Goal: Find specific page/section: Find specific page/section

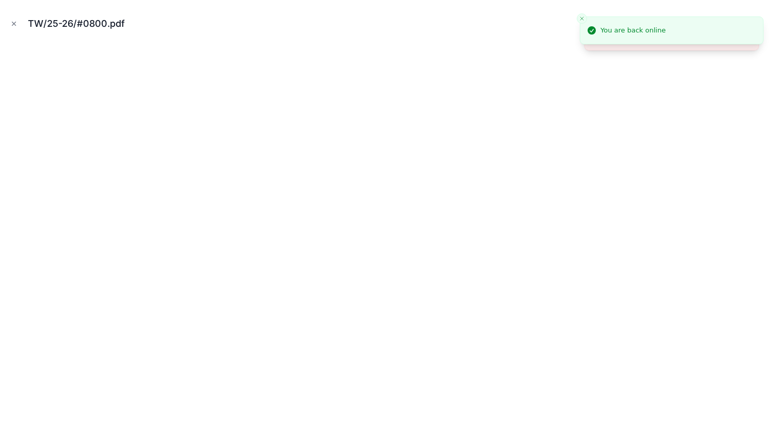
scroll to position [351, 0]
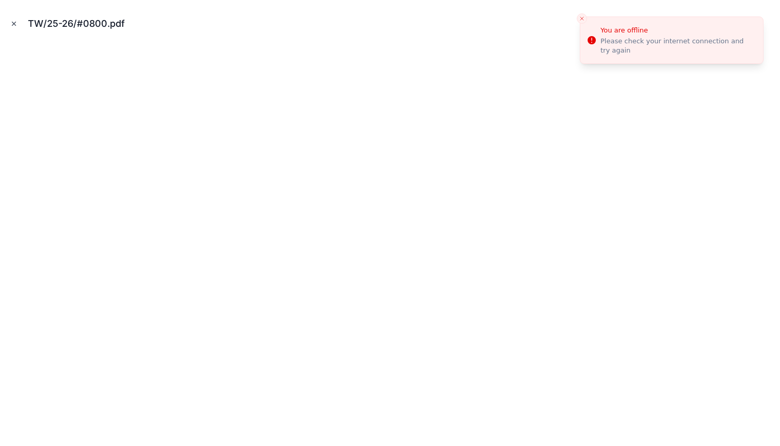
click at [13, 24] on icon "Close modal" at bounding box center [14, 24] width 4 height 4
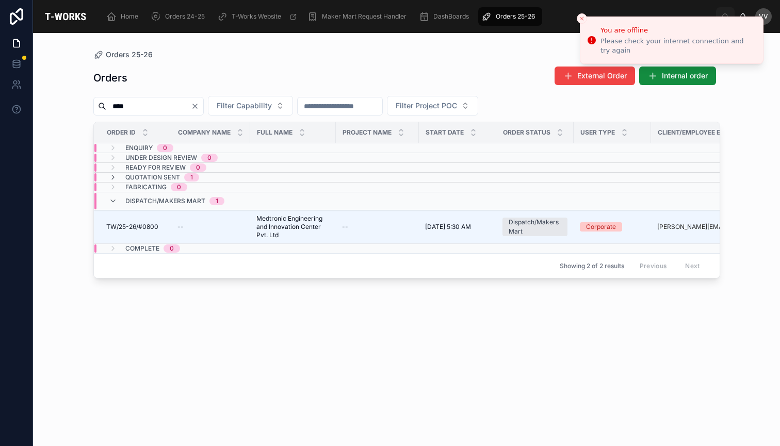
click at [197, 108] on icon "Clear" at bounding box center [195, 106] width 4 height 4
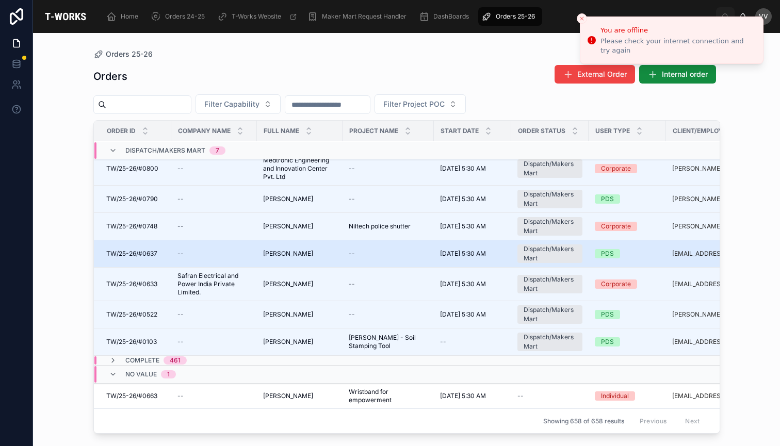
scroll to position [57, 0]
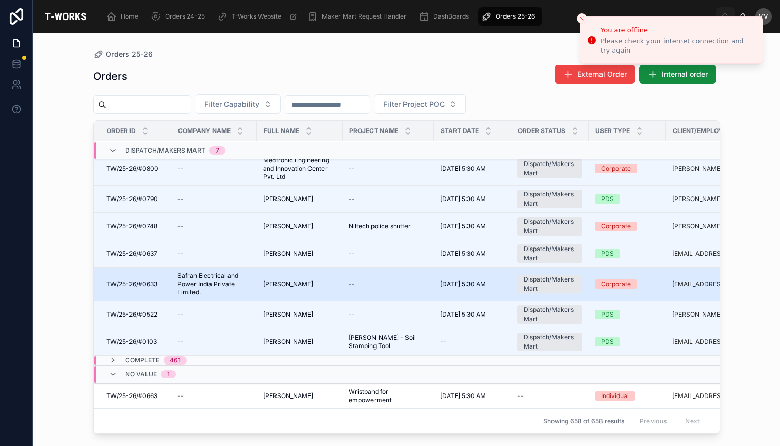
click at [313, 288] on span "[PERSON_NAME]" at bounding box center [288, 284] width 50 height 8
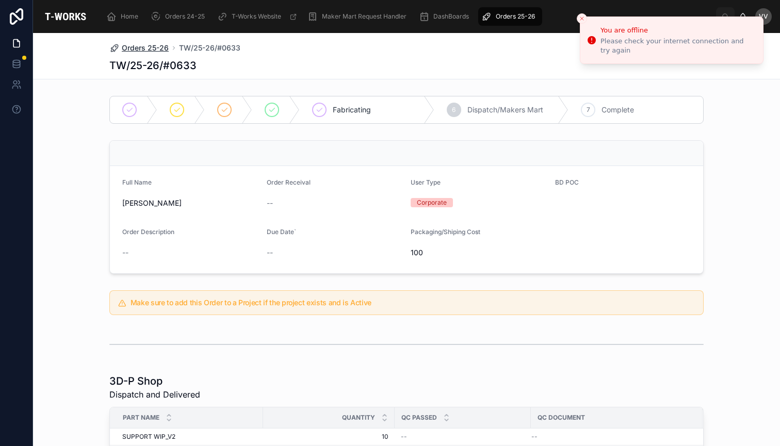
click at [155, 45] on span "Orders 25-26" at bounding box center [145, 48] width 47 height 10
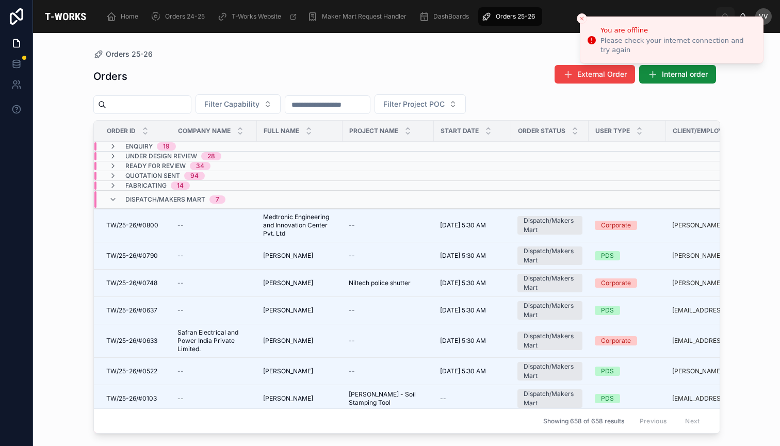
click at [584, 22] on button "Close toast" at bounding box center [581, 18] width 10 height 10
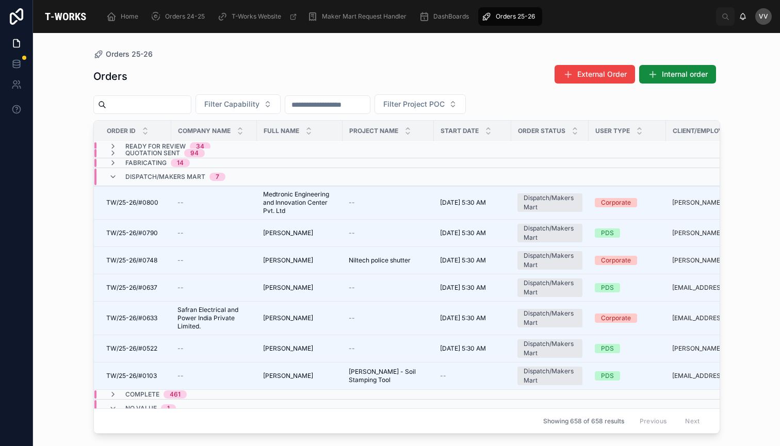
scroll to position [32, 0]
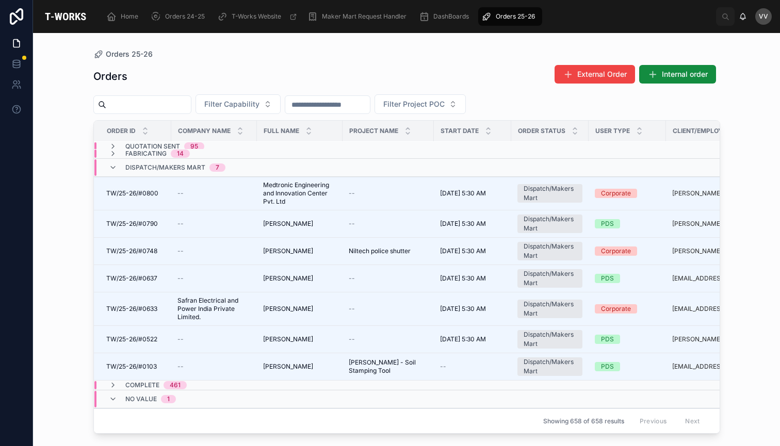
click at [180, 104] on input "text" at bounding box center [148, 104] width 85 height 14
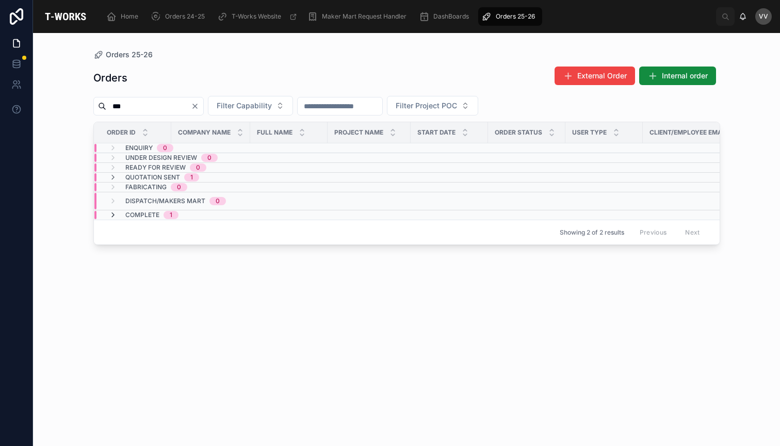
click at [114, 214] on icon at bounding box center [113, 215] width 8 height 8
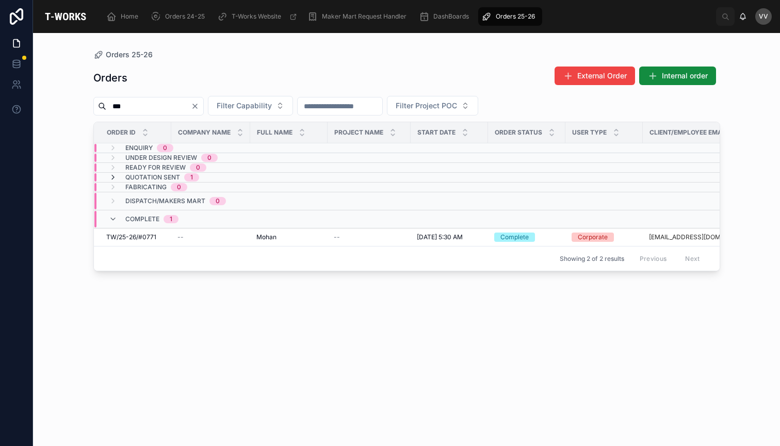
click at [111, 177] on icon at bounding box center [113, 177] width 8 height 8
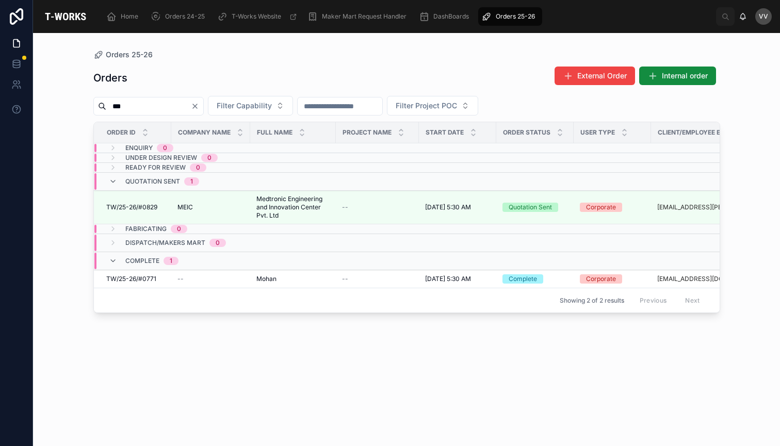
click at [177, 104] on input "***" at bounding box center [148, 106] width 85 height 14
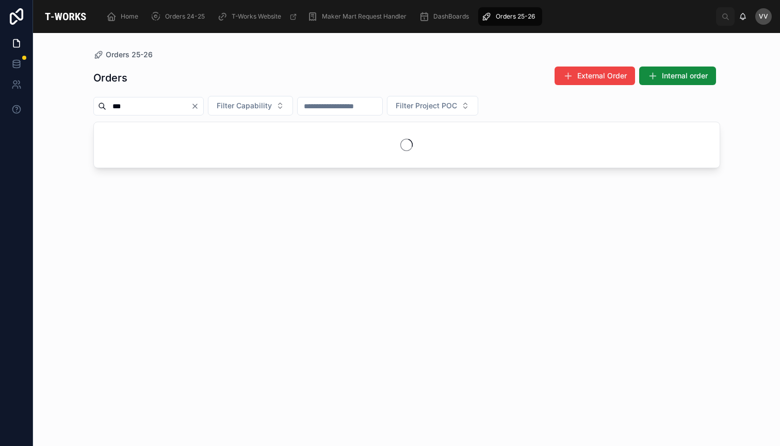
type input "***"
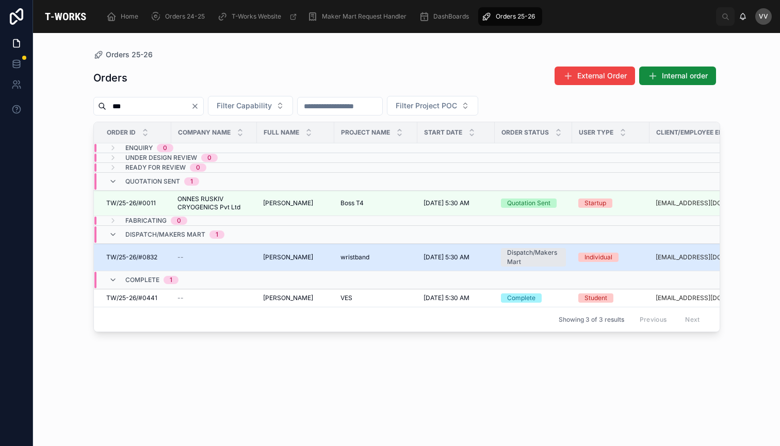
click at [274, 258] on span "[PERSON_NAME]" at bounding box center [288, 257] width 50 height 8
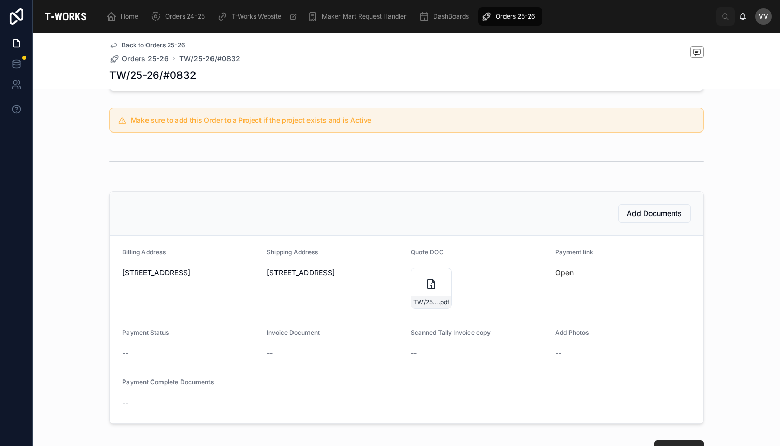
scroll to position [205, 0]
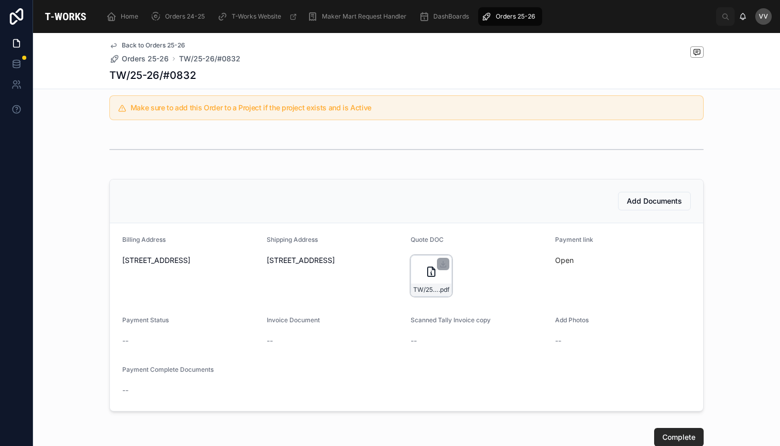
click at [430, 275] on icon at bounding box center [431, 272] width 12 height 12
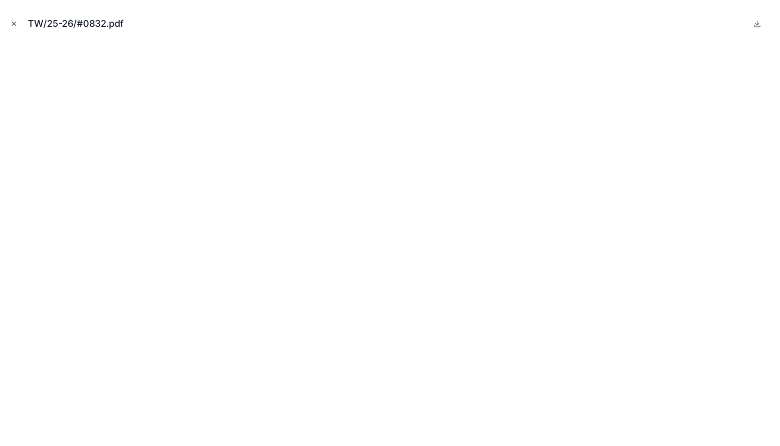
click at [13, 21] on icon "Close modal" at bounding box center [13, 23] width 7 height 7
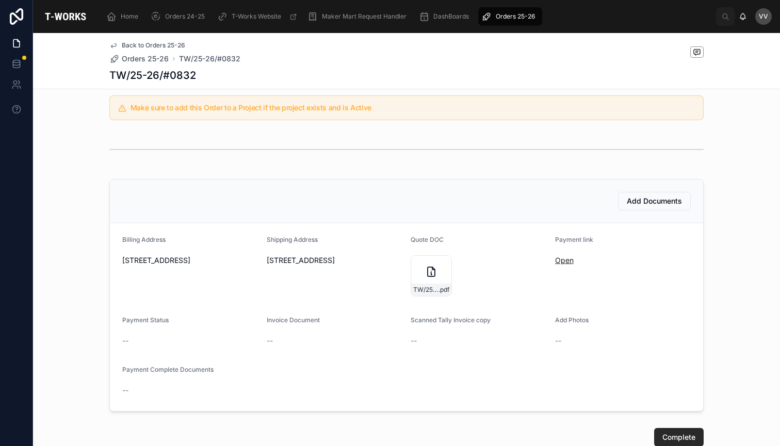
click at [564, 263] on link "Open" at bounding box center [564, 260] width 19 height 9
click at [430, 273] on icon at bounding box center [430, 274] width 1 height 2
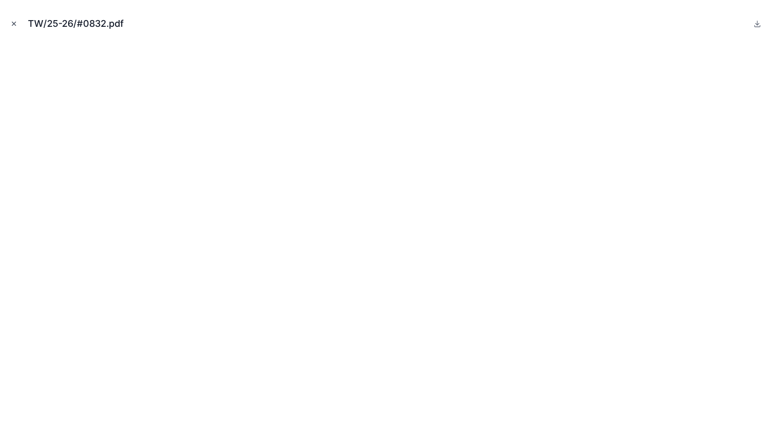
click at [15, 23] on icon "Close modal" at bounding box center [13, 23] width 7 height 7
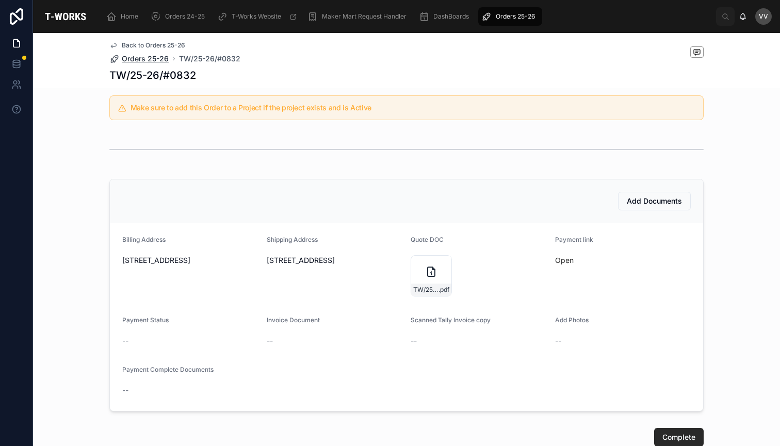
click at [161, 56] on span "Orders 25-26" at bounding box center [145, 59] width 47 height 10
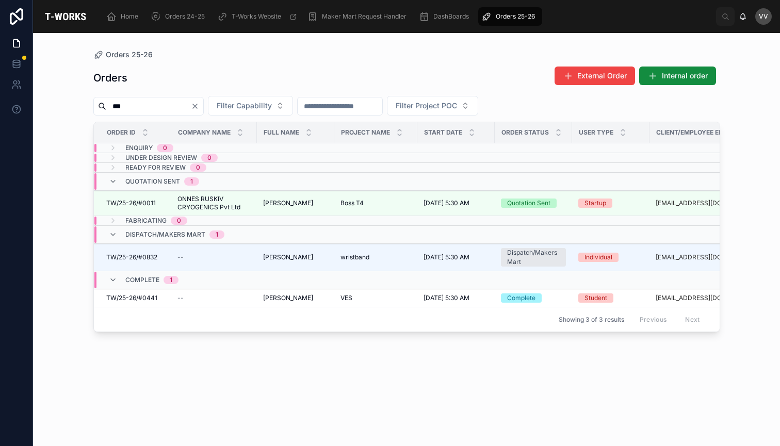
click at [172, 107] on input "***" at bounding box center [148, 106] width 85 height 14
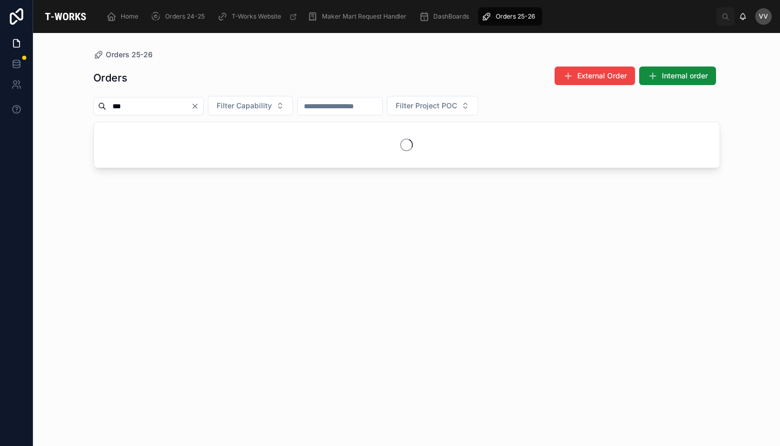
type input "***"
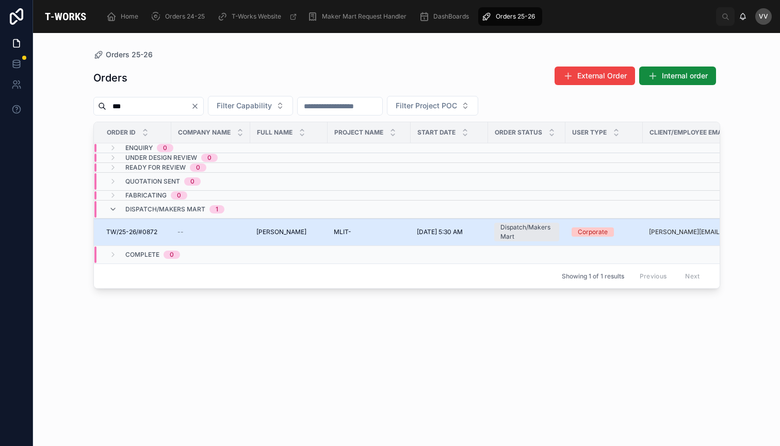
click at [284, 234] on span "[PERSON_NAME]" at bounding box center [281, 232] width 50 height 8
